Goal: Contribute content

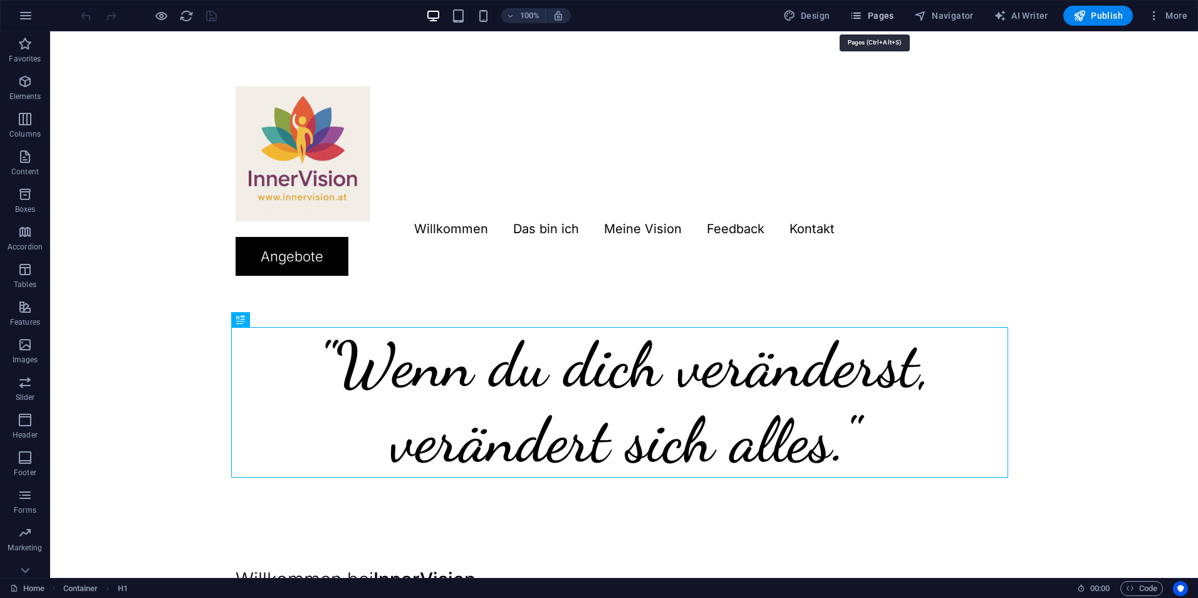
click at [862, 14] on icon "button" at bounding box center [856, 15] width 13 height 13
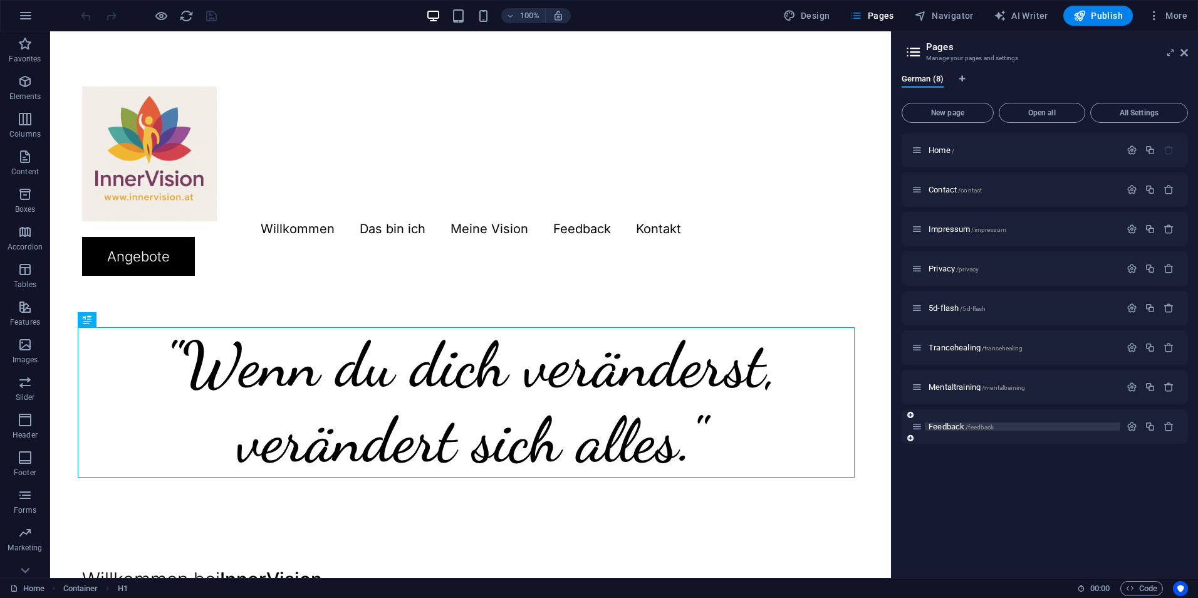
click at [946, 427] on span "Feedback /feedback" at bounding box center [960, 426] width 65 height 9
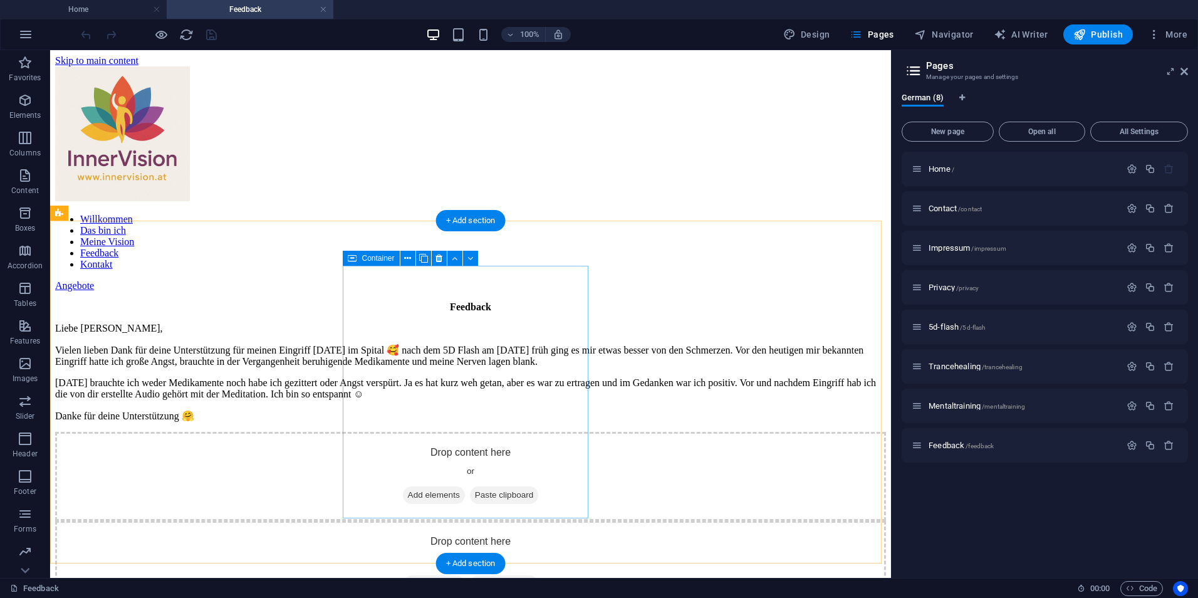
click at [427, 486] on span "Add elements" at bounding box center [434, 495] width 62 height 18
click at [517, 486] on span "Paste clipboard" at bounding box center [504, 495] width 69 height 18
click at [492, 486] on span "Paste clipboard" at bounding box center [504, 495] width 69 height 18
click at [475, 495] on icon at bounding box center [475, 495] width 0 height 0
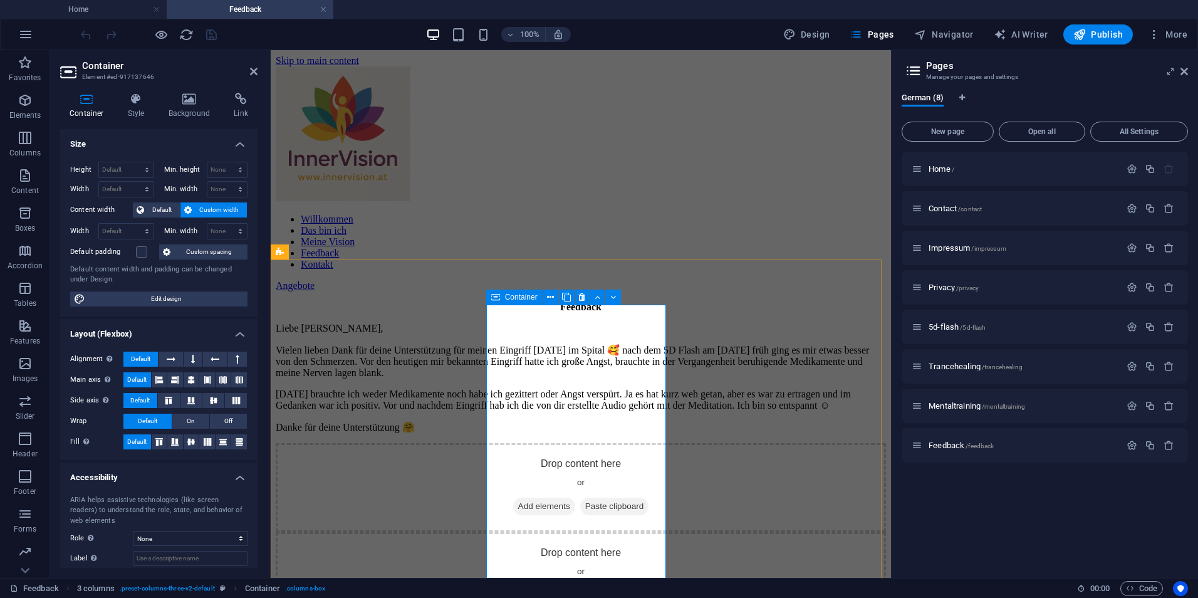
click at [595, 497] on span "Paste clipboard" at bounding box center [614, 506] width 69 height 18
click at [594, 497] on span "Paste clipboard" at bounding box center [614, 506] width 69 height 18
click at [257, 73] on icon at bounding box center [254, 71] width 8 height 10
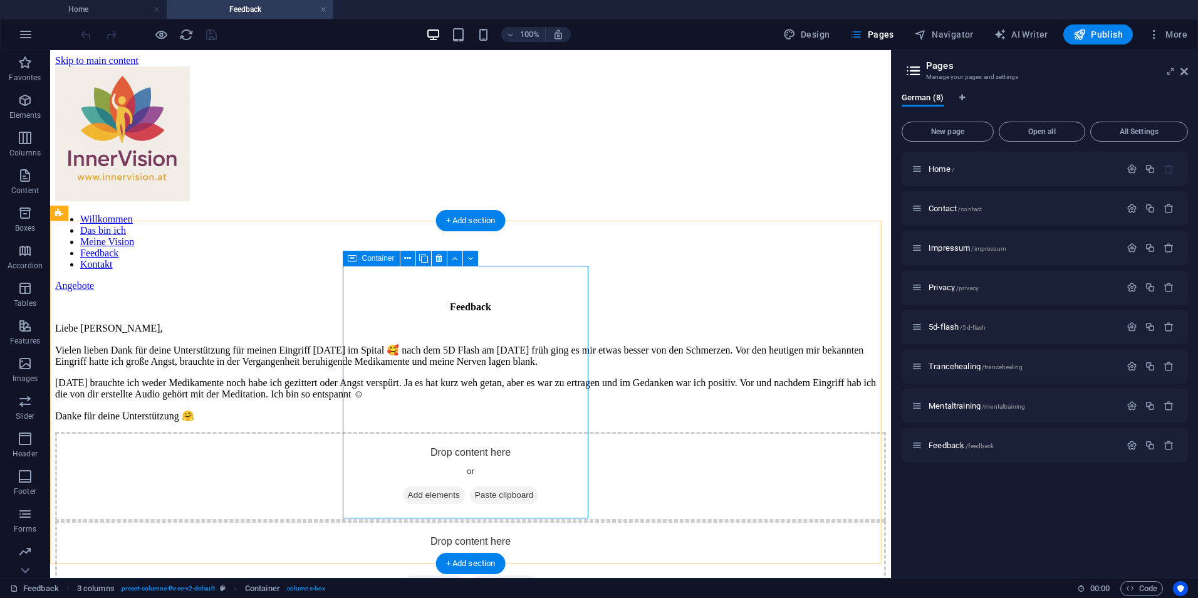
click at [475, 495] on icon at bounding box center [475, 495] width 0 height 0
click at [509, 486] on span "Paste clipboard" at bounding box center [504, 495] width 69 height 18
click at [418, 486] on span "Add elements" at bounding box center [434, 495] width 62 height 18
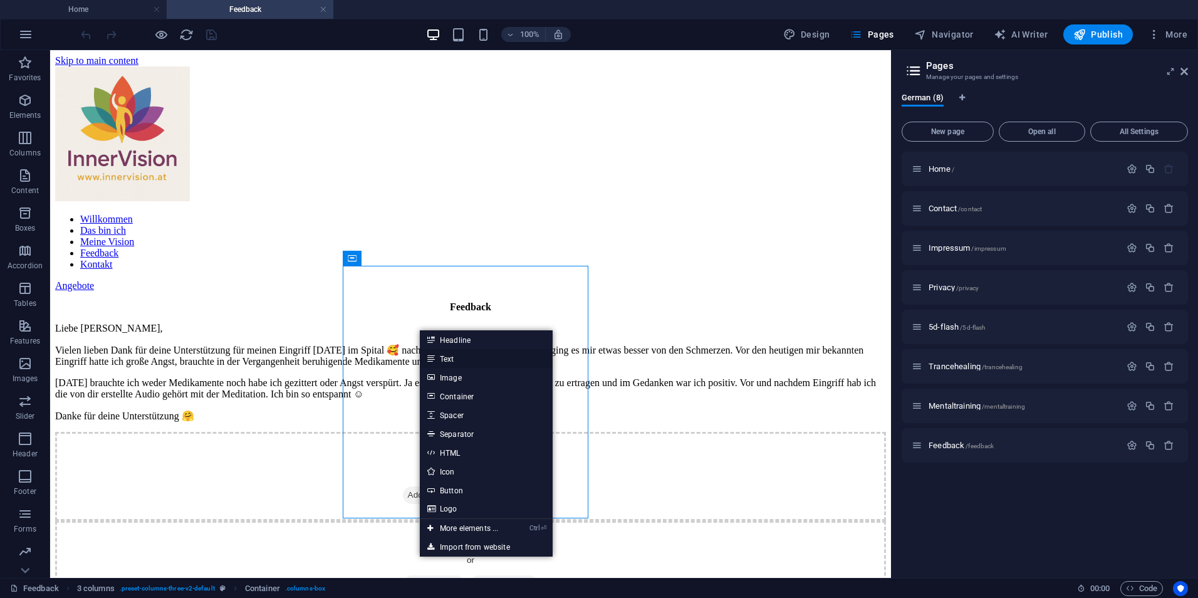
click at [449, 358] on link "Text" at bounding box center [486, 358] width 133 height 19
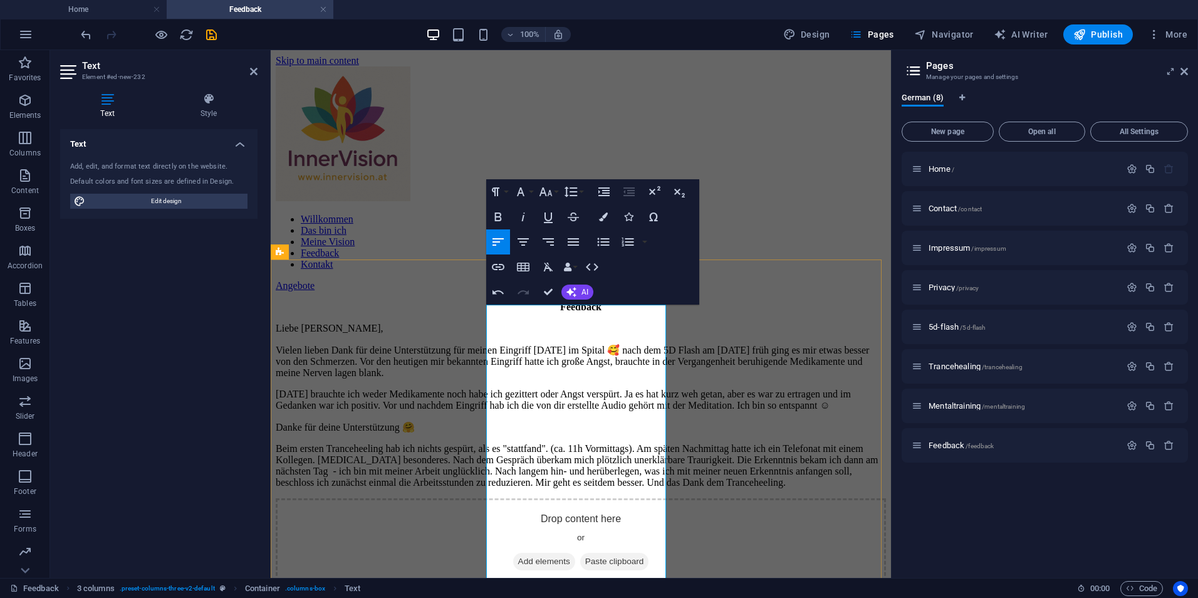
scroll to position [6719, 3]
click at [707, 498] on div "Drop content here or Add elements Paste clipboard" at bounding box center [581, 542] width 610 height 89
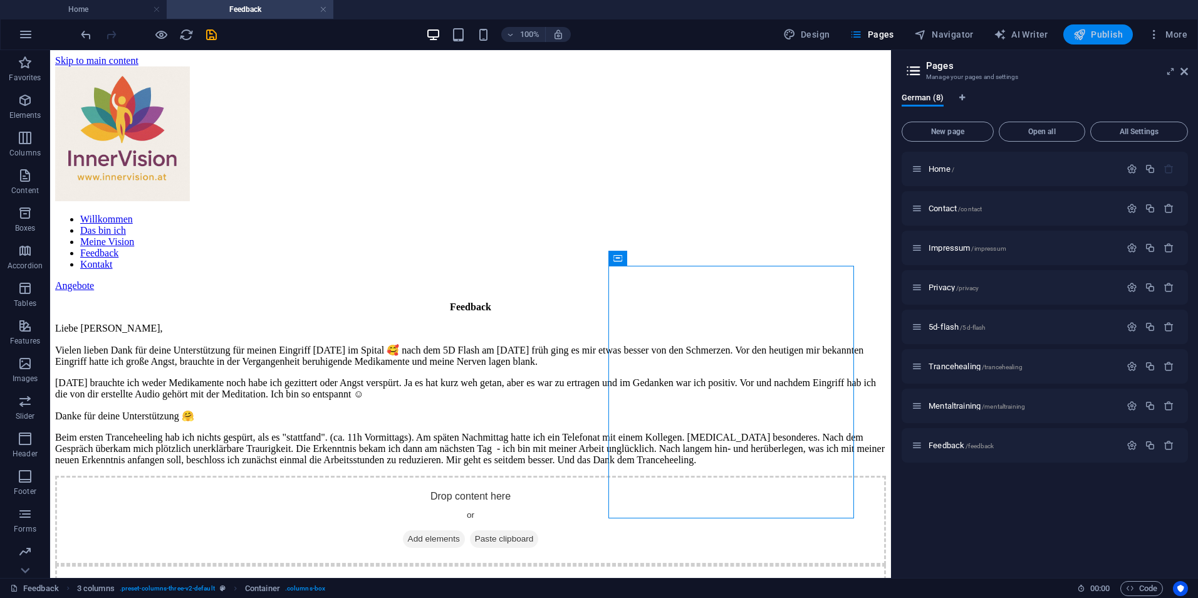
click at [1096, 38] on span "Publish" at bounding box center [1097, 34] width 49 height 13
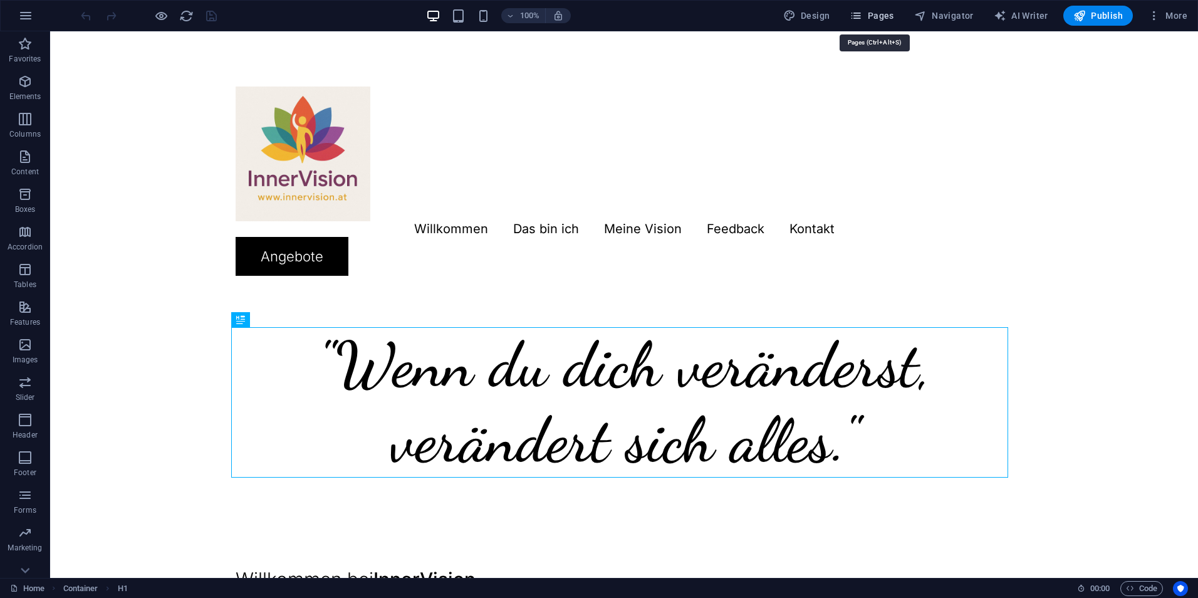
click at [886, 10] on span "Pages" at bounding box center [872, 15] width 44 height 13
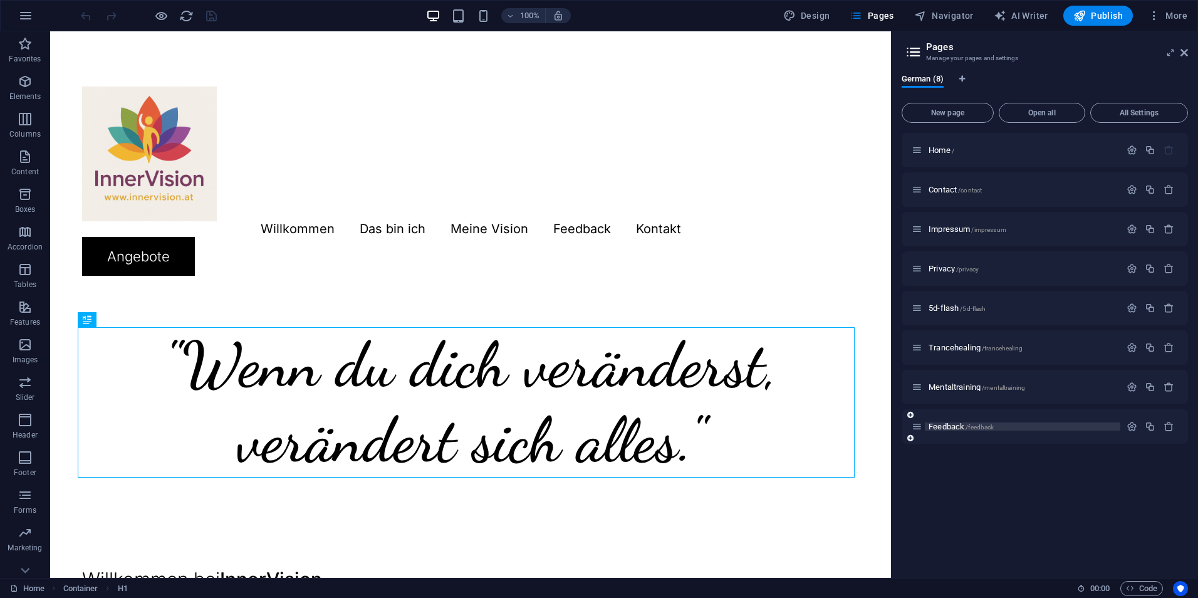
click at [946, 428] on span "Feedback /feedback" at bounding box center [960, 426] width 65 height 9
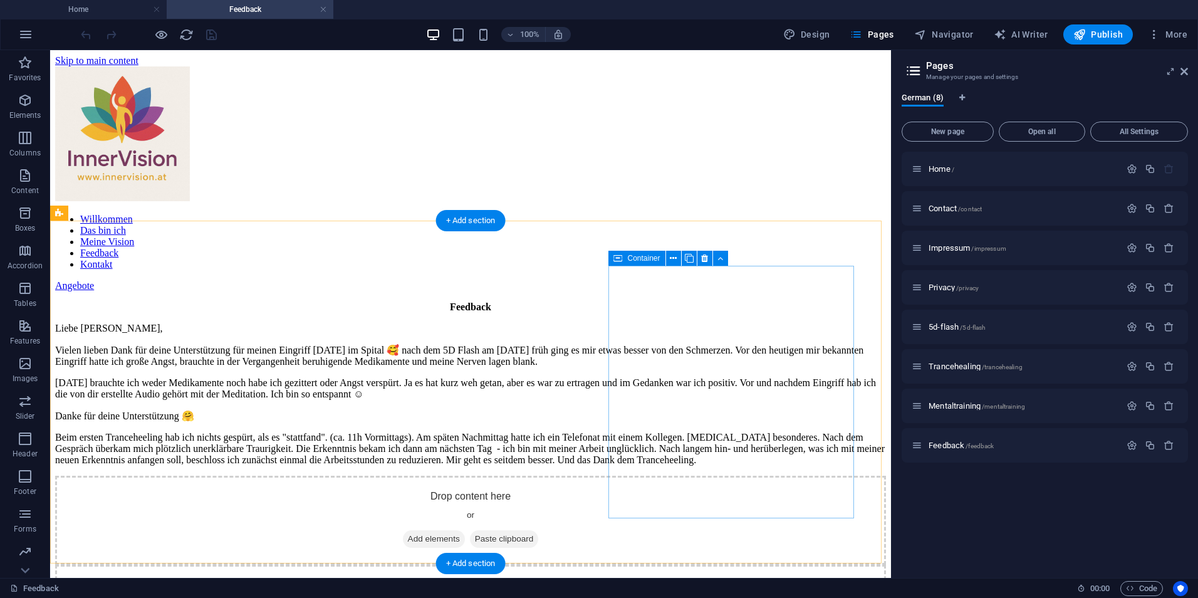
click at [465, 530] on span "Add elements" at bounding box center [434, 539] width 62 height 18
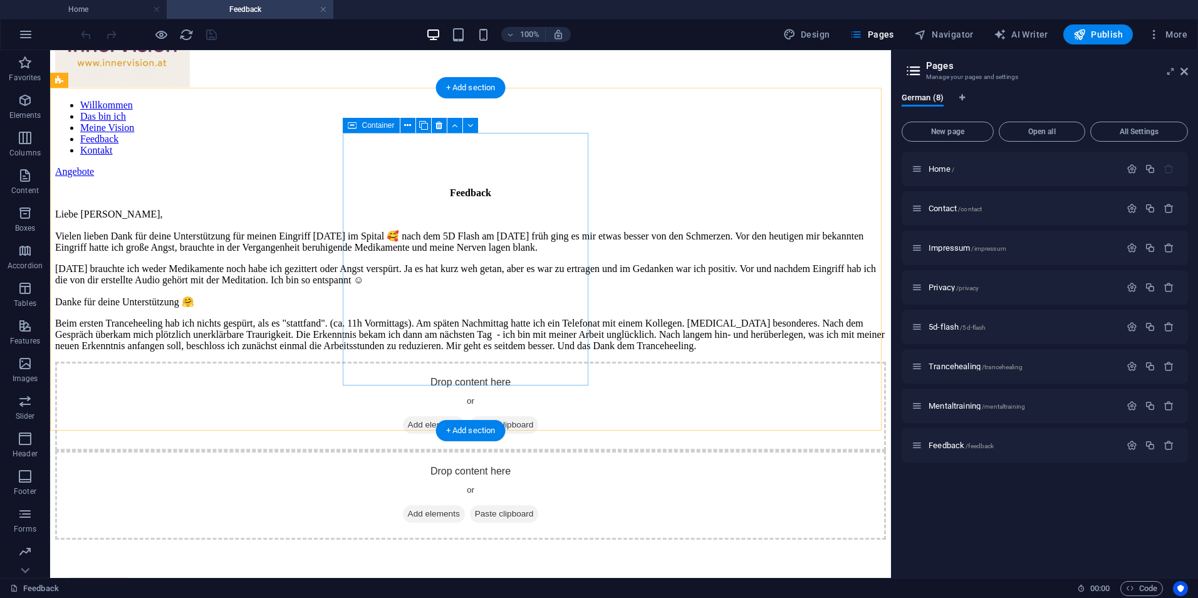
scroll to position [63, 0]
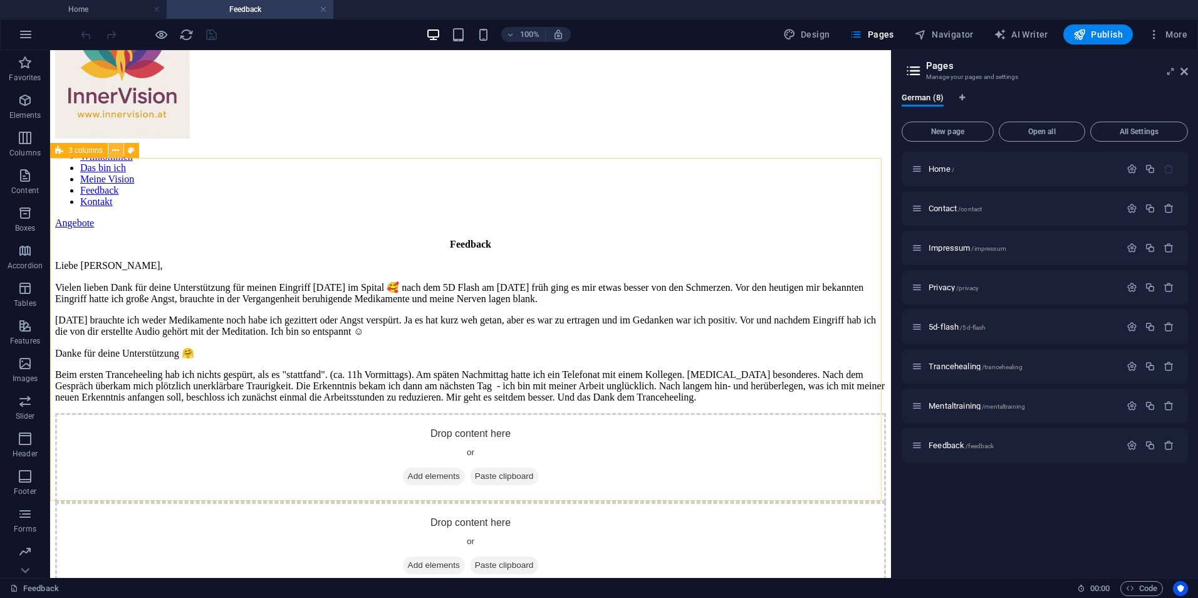
click at [114, 151] on icon at bounding box center [115, 150] width 7 height 13
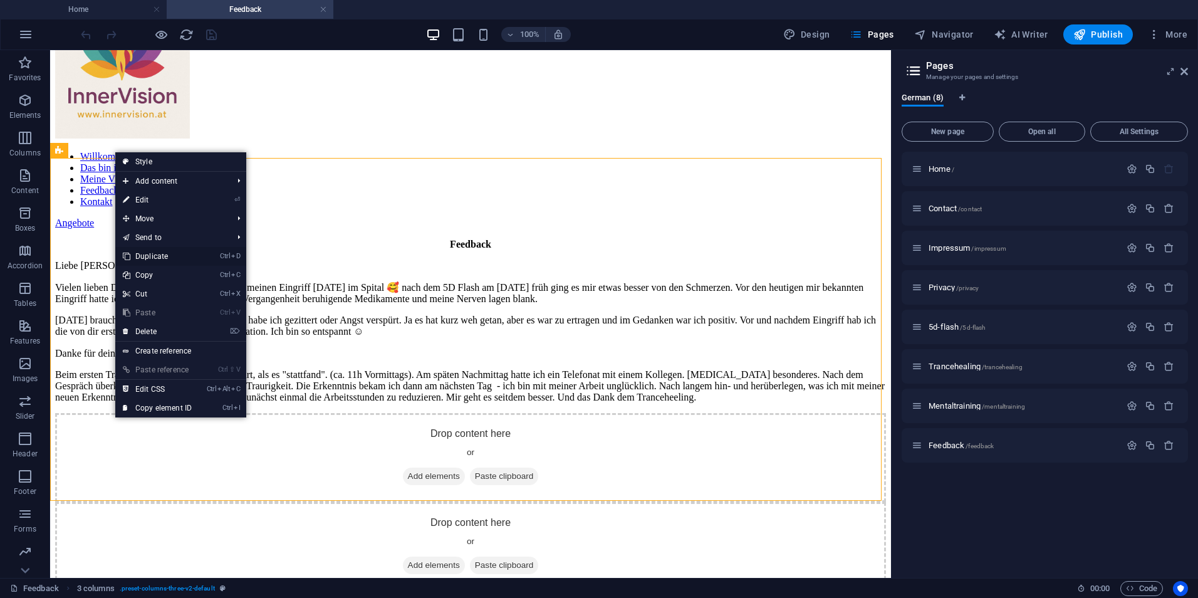
click at [175, 254] on link "Ctrl D Duplicate" at bounding box center [157, 256] width 84 height 19
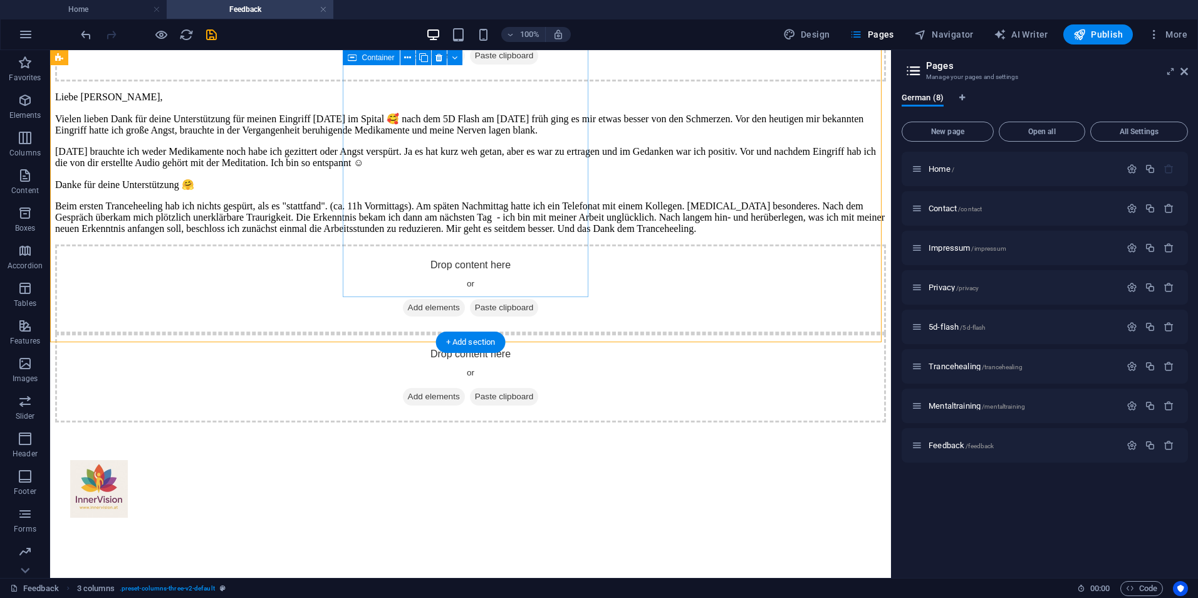
scroll to position [376, 0]
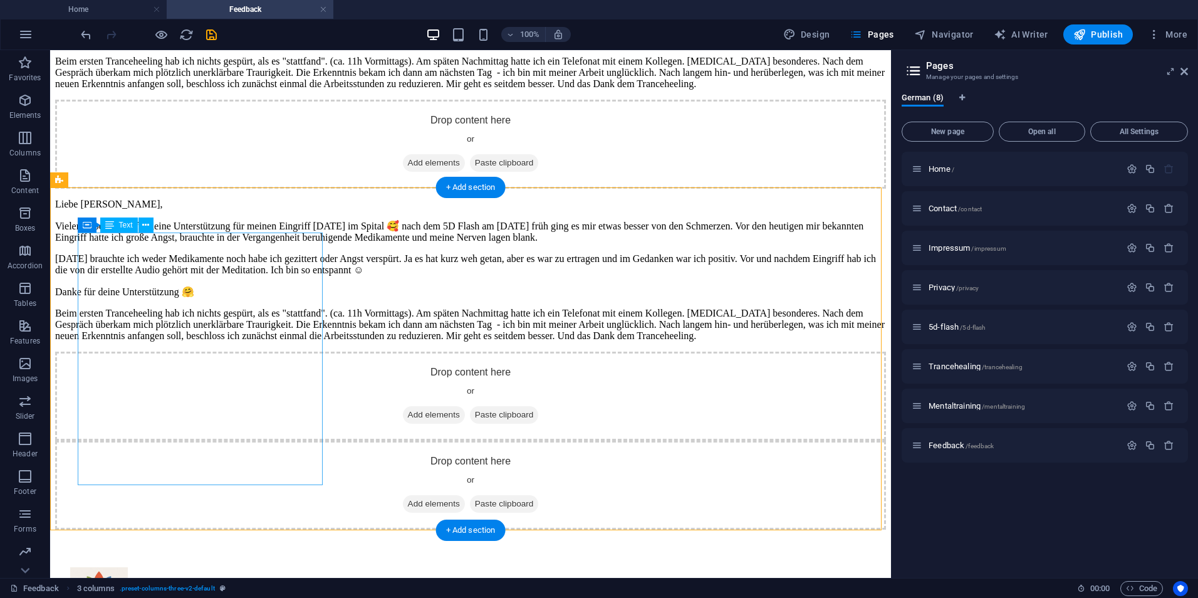
click at [304, 296] on div "Liebe Kerstin, Vielen lieben Dank für deine Unterstützung für meinen Eingriff h…" at bounding box center [470, 248] width 831 height 99
click at [145, 221] on icon at bounding box center [145, 225] width 7 height 13
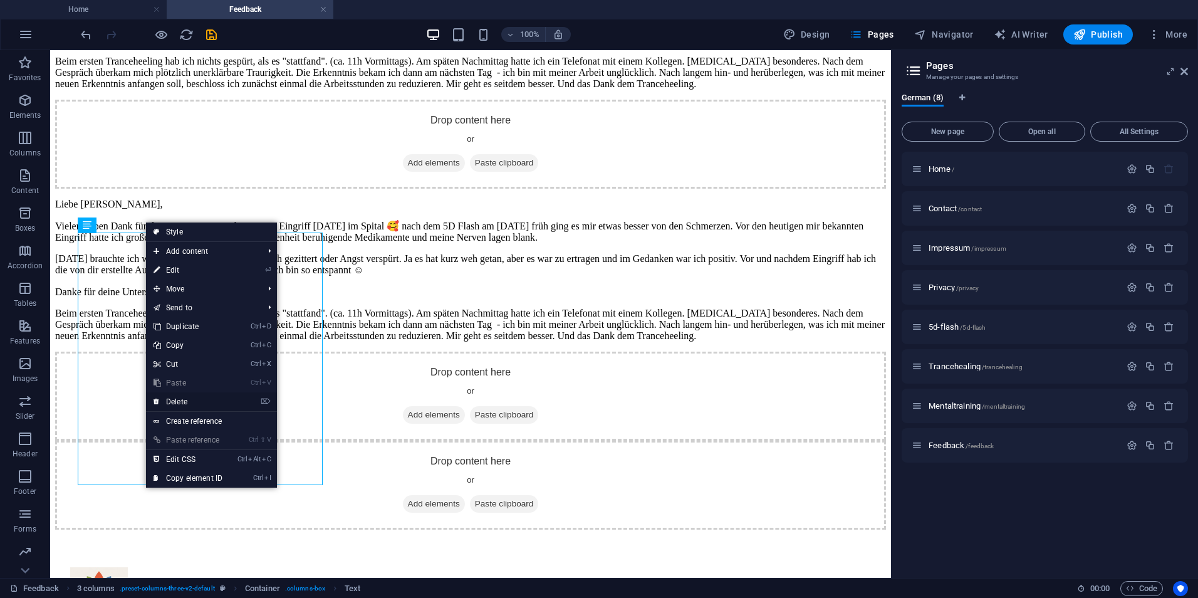
drag, startPoint x: 170, startPoint y: 400, endPoint x: 120, endPoint y: 350, distance: 70.9
click at [170, 400] on link "⌦ Delete" at bounding box center [188, 401] width 84 height 19
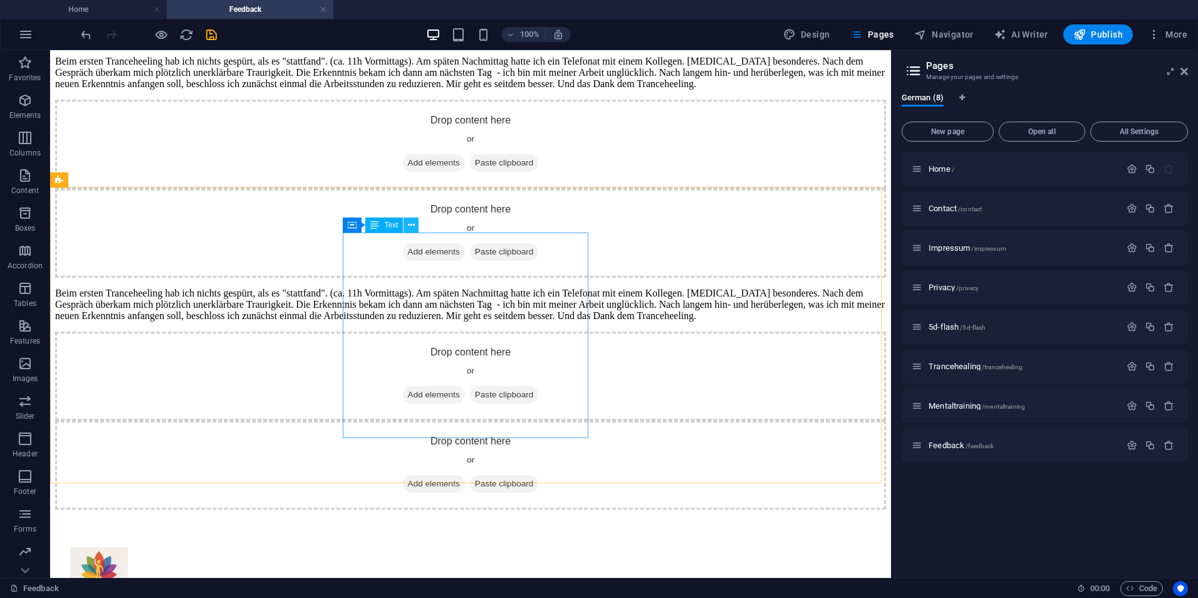
click at [409, 226] on icon at bounding box center [411, 225] width 7 height 13
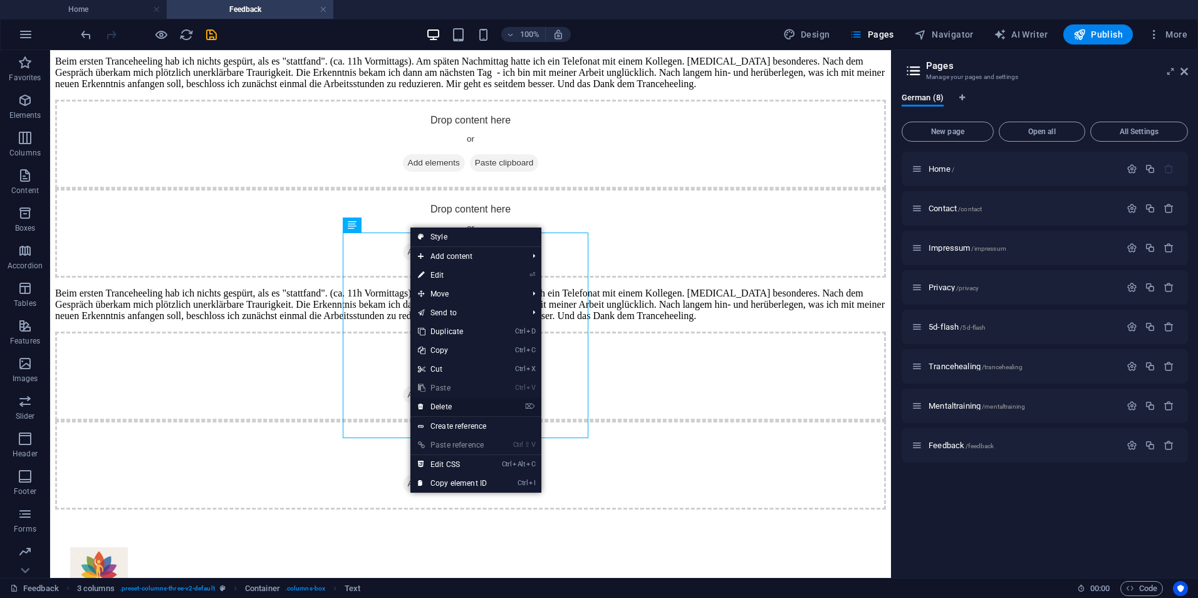
click at [437, 408] on link "⌦ Delete" at bounding box center [452, 406] width 84 height 19
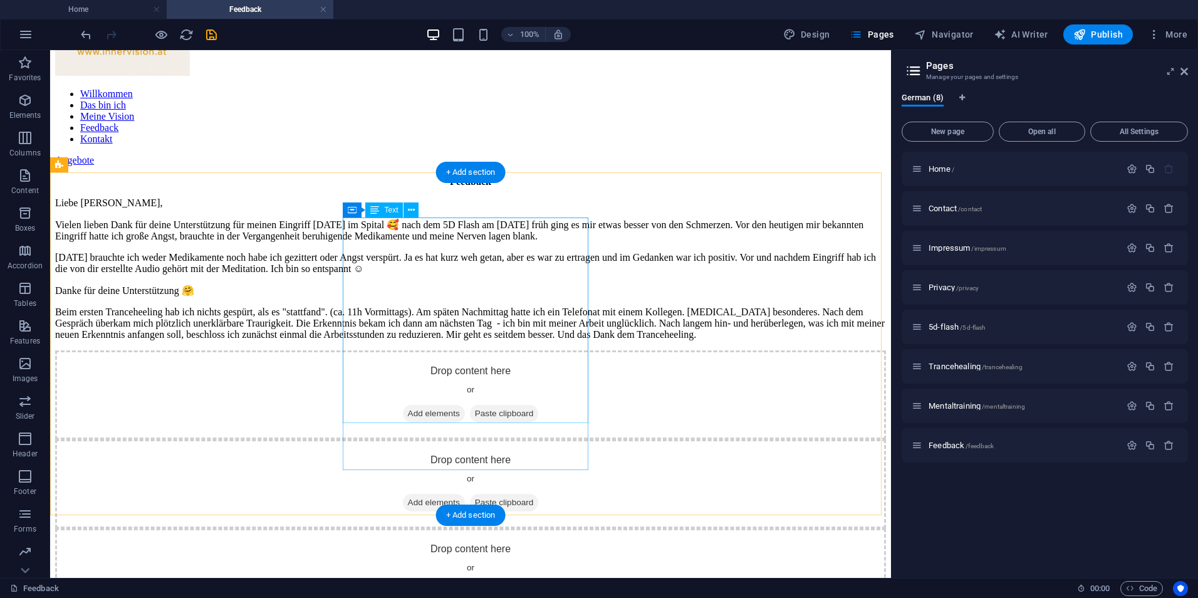
scroll to position [188, 0]
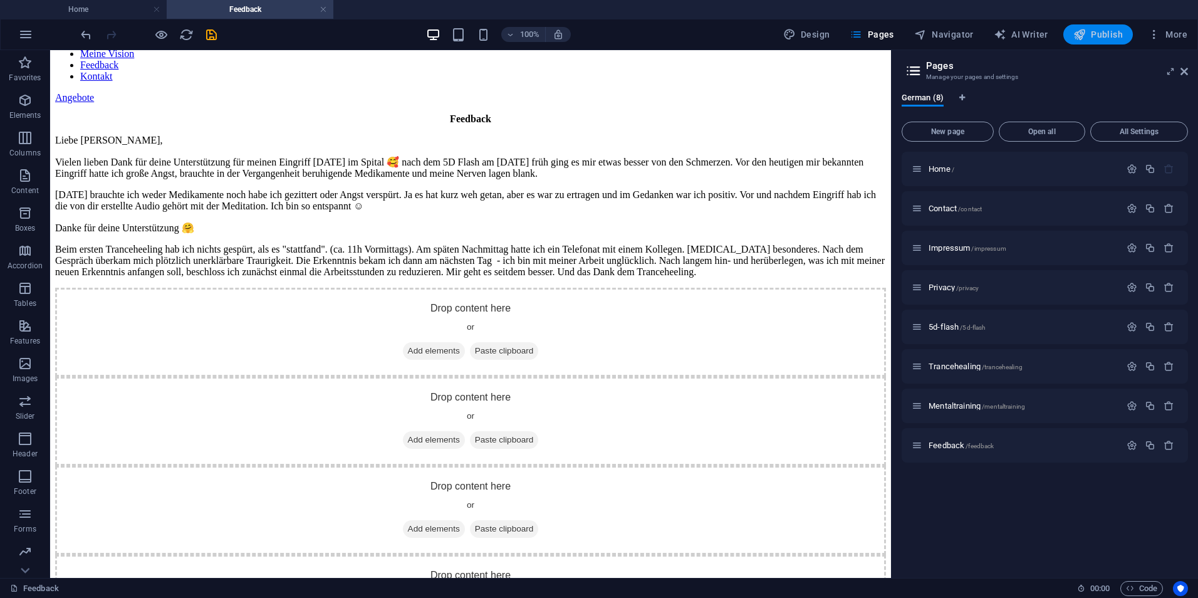
click at [1091, 34] on span "Publish" at bounding box center [1097, 34] width 49 height 13
